Goal: Task Accomplishment & Management: Manage account settings

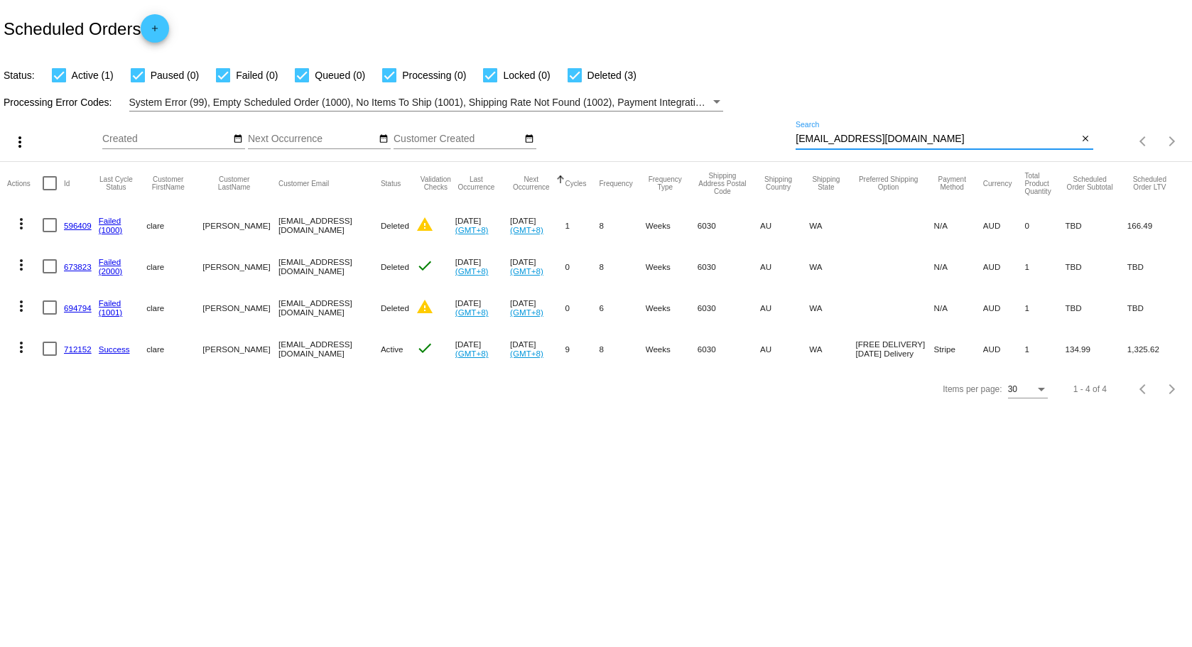
drag, startPoint x: 923, startPoint y: 139, endPoint x: 758, endPoint y: 145, distance: 164.9
click at [758, 145] on div "more_vert Aug Jan Feb Mar [DATE]" at bounding box center [596, 137] width 1192 height 50
paste input ".[PERSON_NAME][EMAIL_ADDRESS][DOMAIN_NAME]"
type input "[PERSON_NAME][EMAIL_ADDRESS][PERSON_NAME][DOMAIN_NAME]"
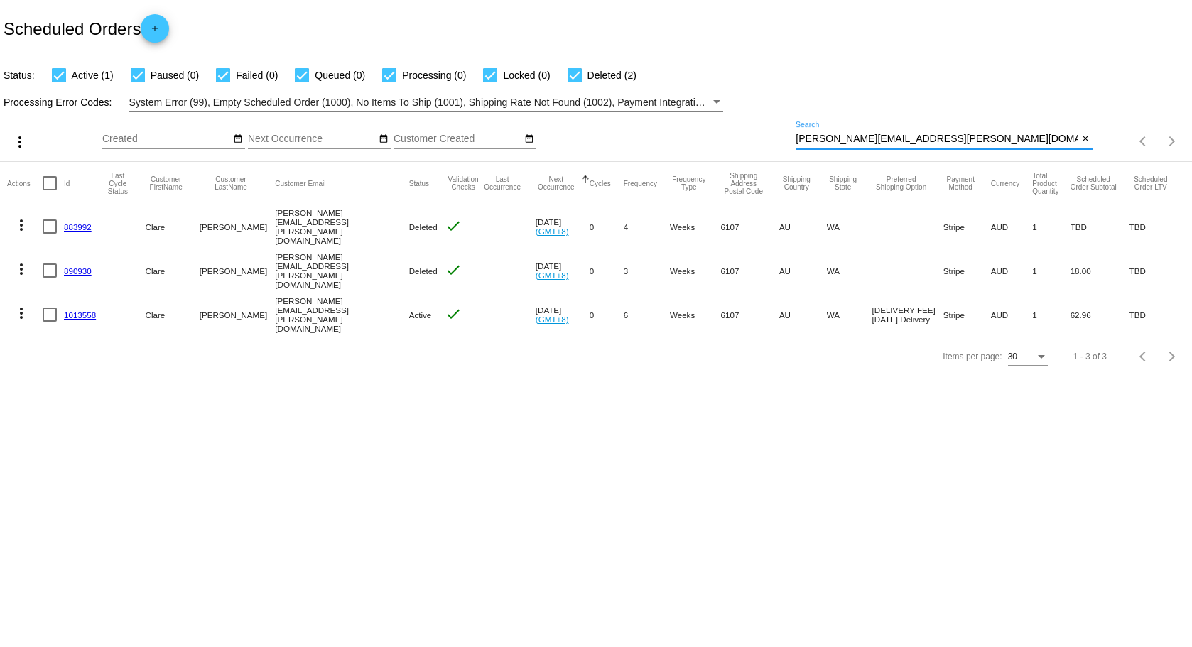
click at [16, 310] on mat-icon "more_vert" at bounding box center [21, 313] width 17 height 17
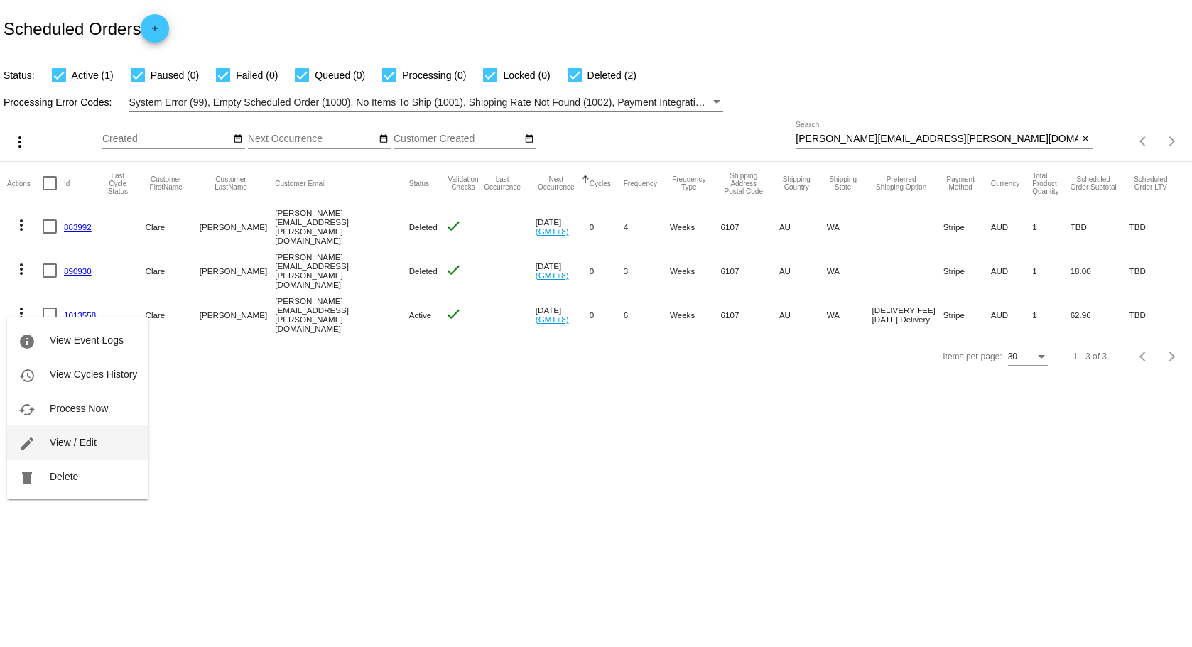
click at [52, 446] on span "View / Edit" at bounding box center [73, 442] width 47 height 11
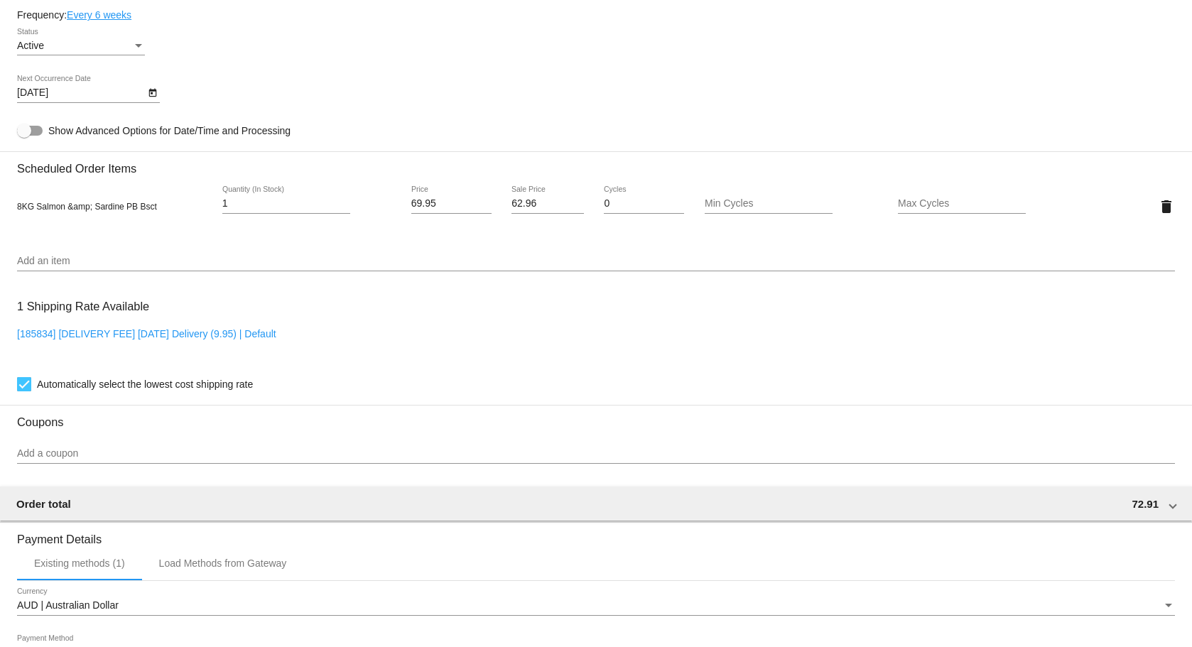
scroll to position [946, 0]
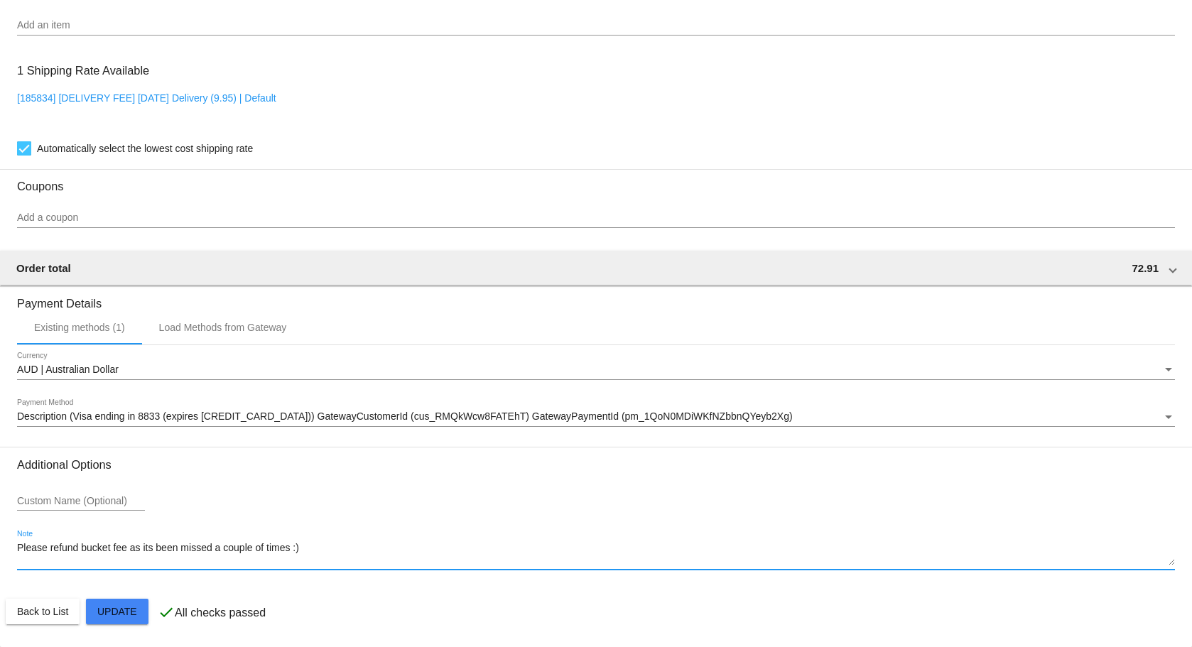
drag, startPoint x: 317, startPoint y: 548, endPoint x: 19, endPoint y: 561, distance: 297.9
click at [19, 561] on textarea "Please refund bucket fee as its been missed a couple of times :)" at bounding box center [596, 554] width 1158 height 23
